Goal: Navigation & Orientation: Find specific page/section

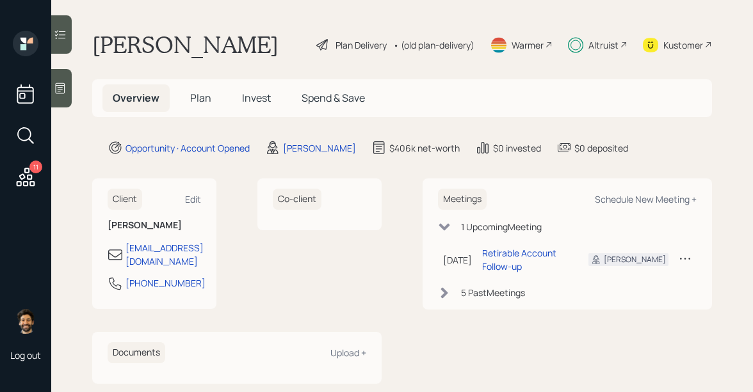
click at [668, 44] on div "Kustomer" at bounding box center [683, 44] width 40 height 13
